Goal: Task Accomplishment & Management: Manage account settings

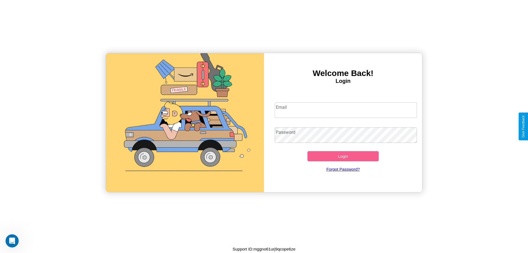
click at [346, 110] on input "Email" at bounding box center [346, 109] width 142 height 15
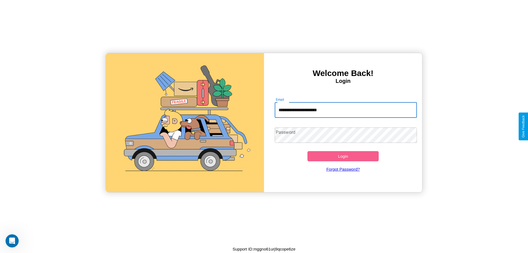
type input "**********"
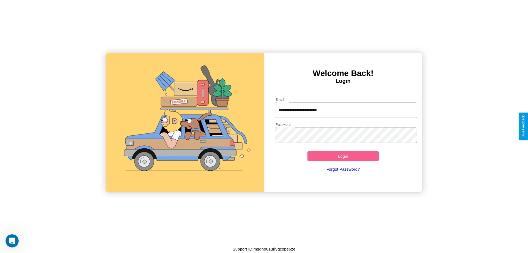
click at [343, 156] on button "Login" at bounding box center [342, 156] width 71 height 10
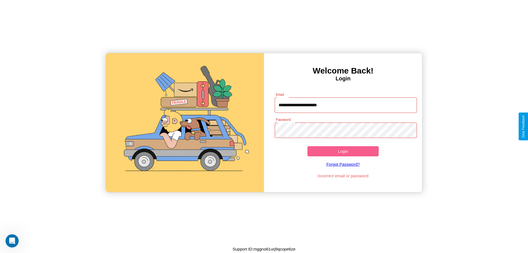
click at [343, 151] on button "Login" at bounding box center [342, 151] width 71 height 10
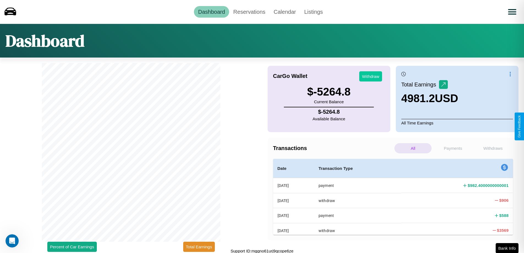
click at [370, 76] on button "Withdraw" at bounding box center [370, 76] width 23 height 10
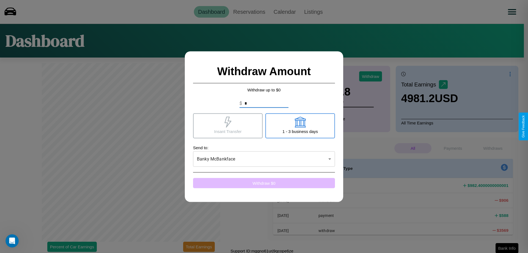
click at [264, 183] on button "Withdraw $ 0" at bounding box center [264, 183] width 142 height 10
